Goal: Book appointment/travel/reservation

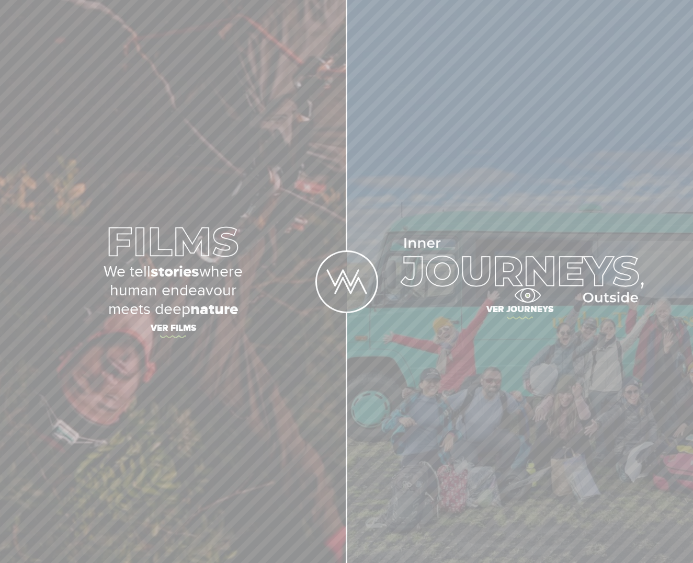
click at [527, 298] on img at bounding box center [520, 270] width 248 height 64
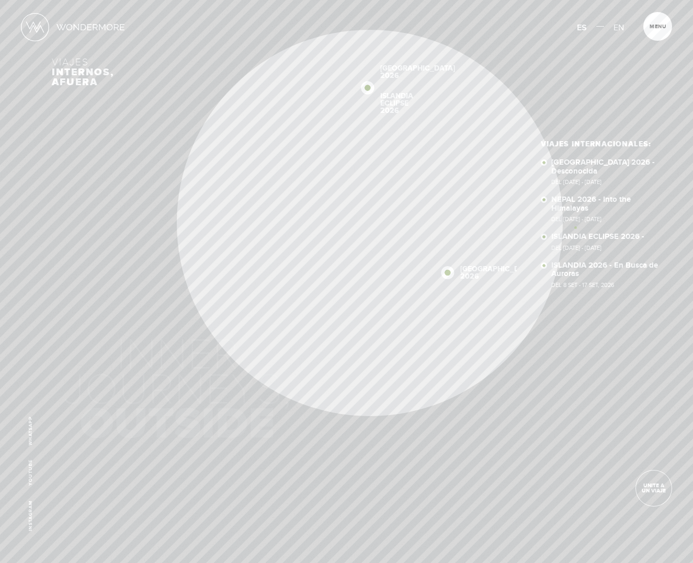
click at [575, 228] on ul "Viajes Internacionales: SUDÁFRICA 2026 - Desconocida Del 16 - 29 OCT 2026 NEPAL…" at bounding box center [600, 220] width 118 height 158
click at [575, 235] on link "ISLANDIA ECLIPSE 2026 - Del 5 Ago - 14 Ago, 2026" at bounding box center [604, 242] width 107 height 18
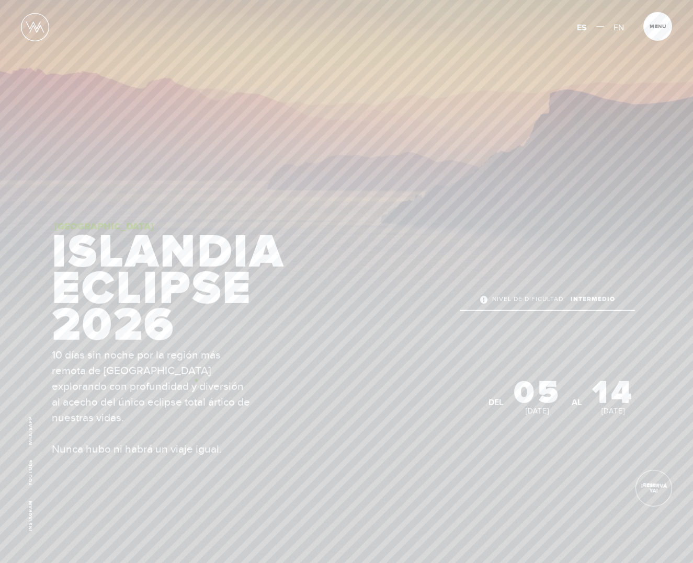
scroll to position [138, 0]
click at [660, 494] on span "¡RESERVÁ YA!" at bounding box center [654, 488] width 36 height 12
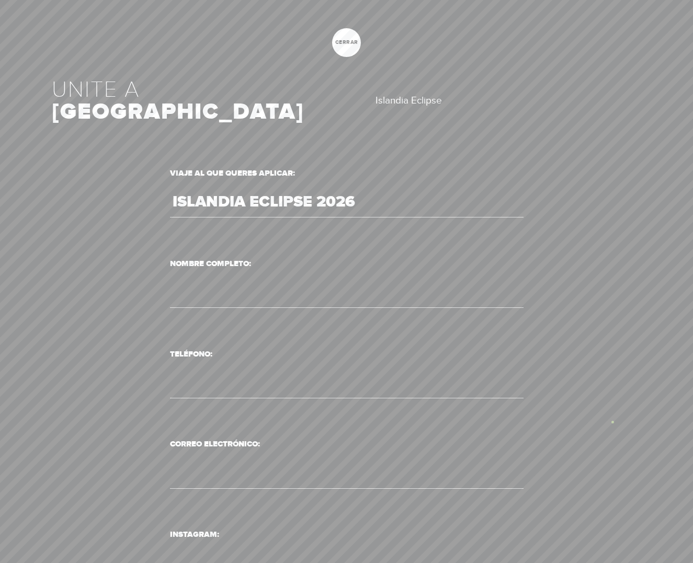
click at [612, 423] on div at bounding box center [346, 281] width 693 height 563
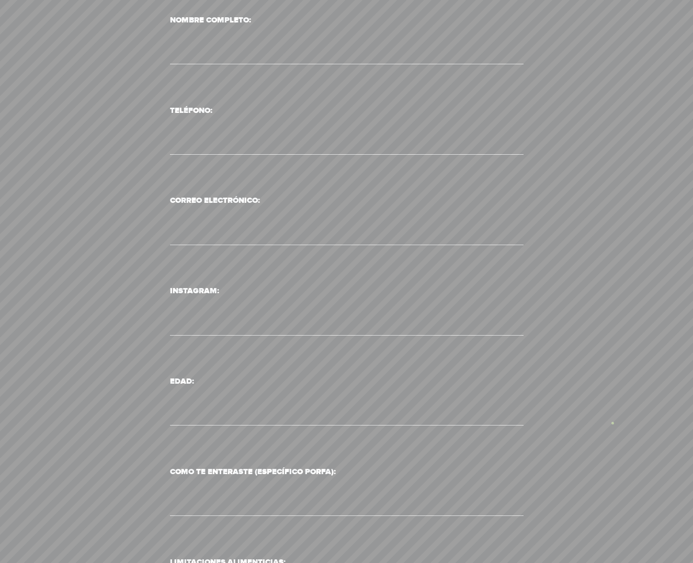
click at [612, 423] on div "Viaje al que queres aplicar: ISLANDIA ECLIPSE 2026 Nombre Completo: Teléfono: C…" at bounding box center [346, 571] width 589 height 1299
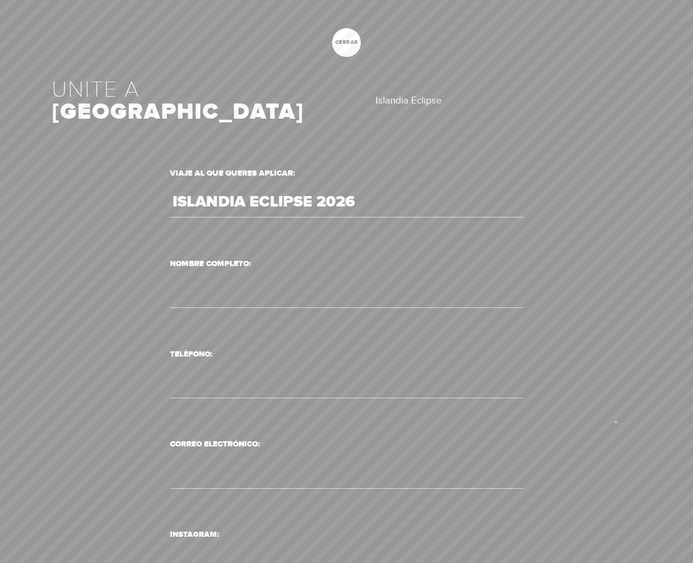
scroll to position [0, 0]
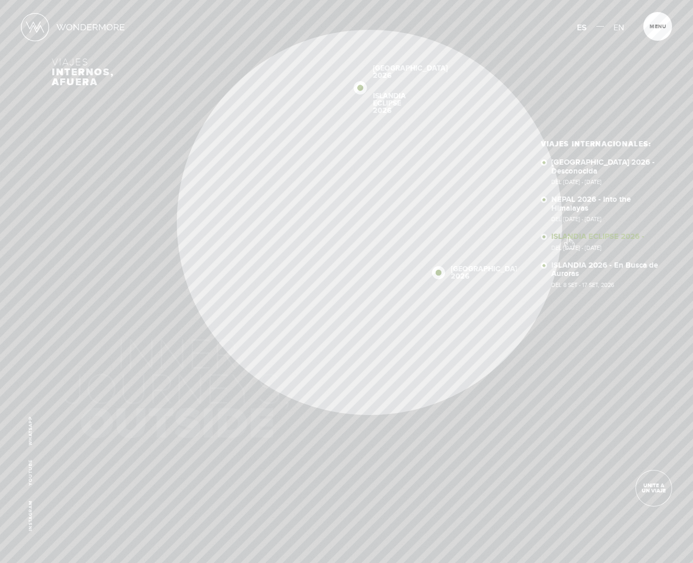
click at [568, 237] on link "ISLANDIA ECLIPSE 2026 - Del 5 Ago - 14 Ago, 2026" at bounding box center [604, 242] width 107 height 18
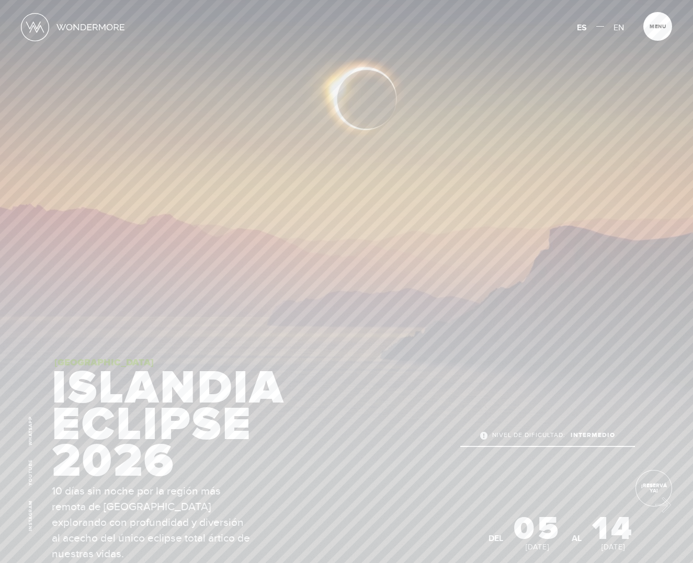
drag, startPoint x: 657, startPoint y: 502, endPoint x: 661, endPoint y: 508, distance: 7.1
click at [657, 501] on link "¡RESERVÁ YA!" at bounding box center [653, 488] width 37 height 37
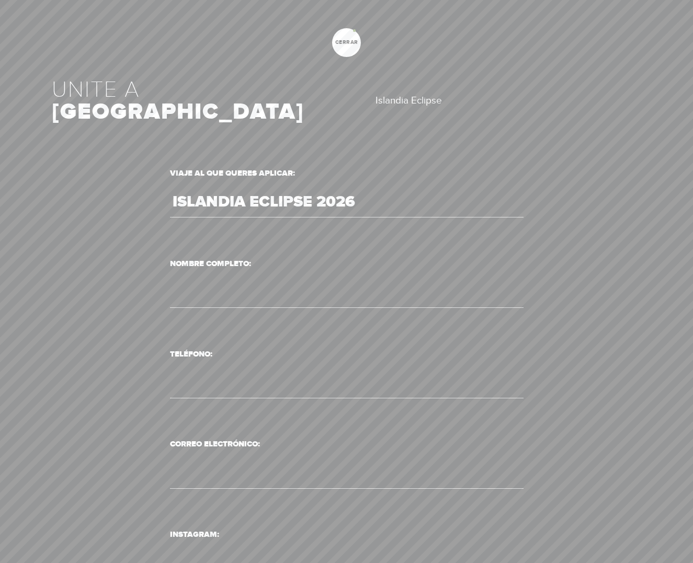
click at [353, 32] on link "cerrar" at bounding box center [346, 42] width 29 height 29
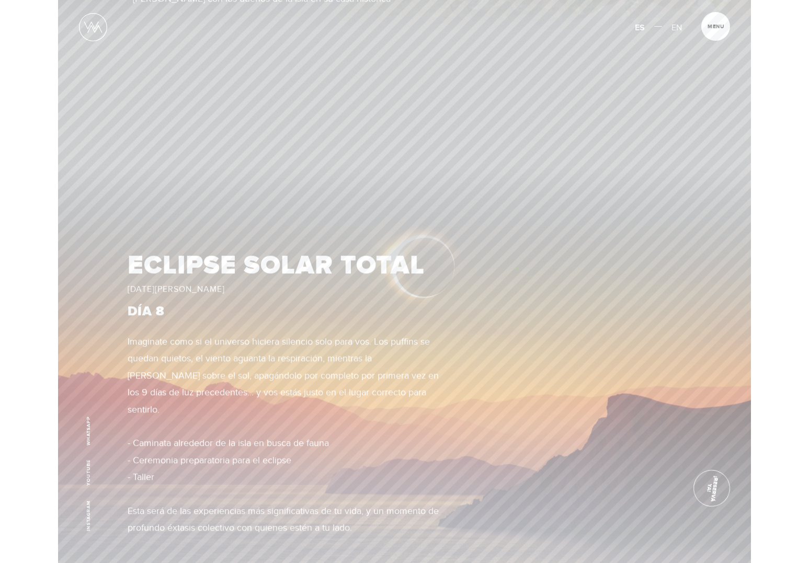
scroll to position [5134, 0]
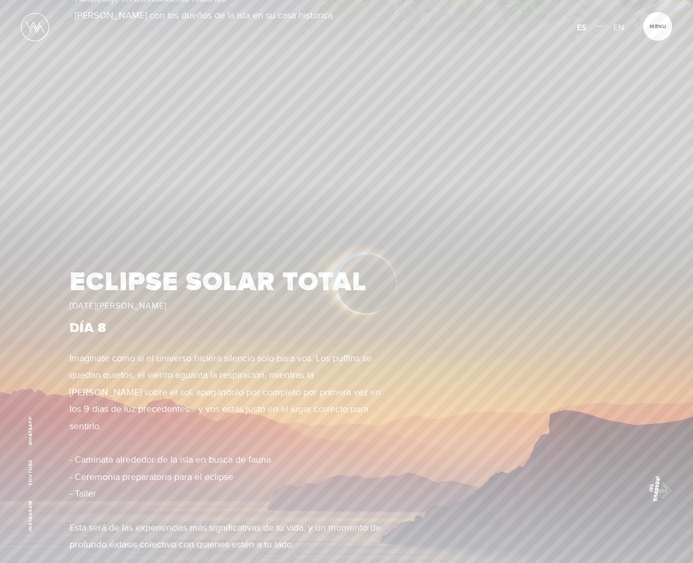
click at [656, 489] on span "¡RESERVÁ YA!" at bounding box center [653, 488] width 15 height 37
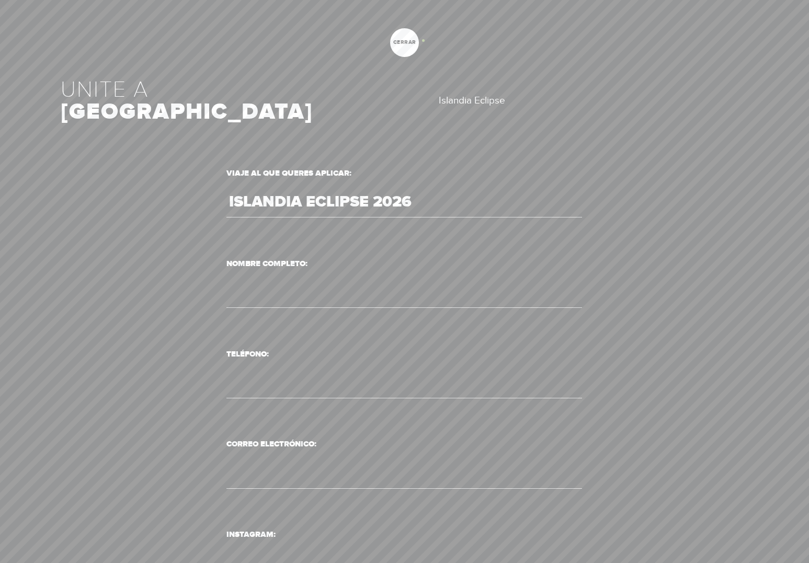
drag, startPoint x: 423, startPoint y: 40, endPoint x: 420, endPoint y: 48, distance: 7.8
click at [423, 40] on div at bounding box center [404, 281] width 809 height 563
click at [404, 43] on span "cerrar" at bounding box center [404, 42] width 29 height 5
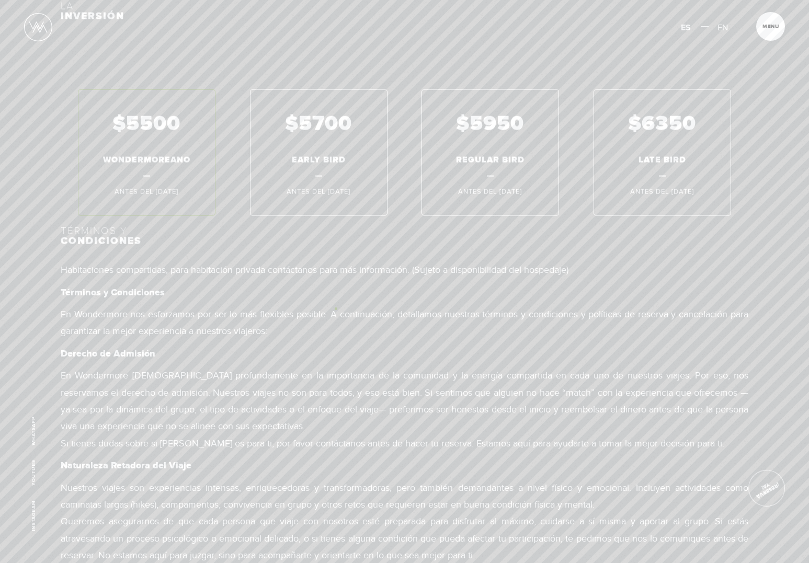
scroll to position [7836, 0]
